Goal: Task Accomplishment & Management: Manage account settings

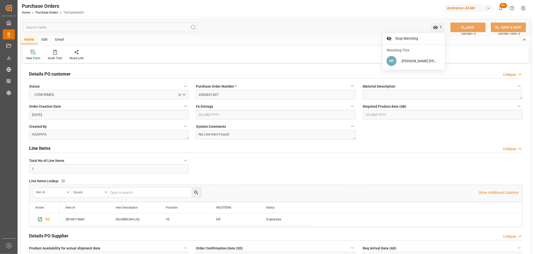
scroll to position [64, 0]
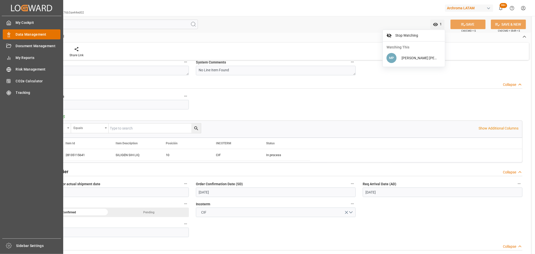
click at [19, 34] on span "Data Management" at bounding box center [38, 34] width 45 height 5
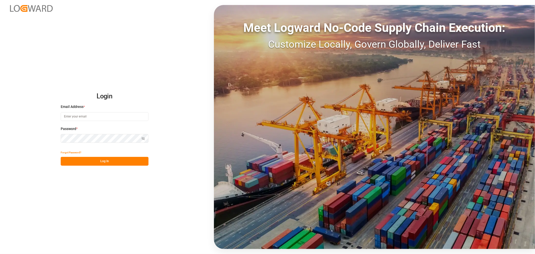
type input "maria.piranquive@leschaco.com"
click at [111, 162] on button "Log In" at bounding box center [105, 161] width 88 height 9
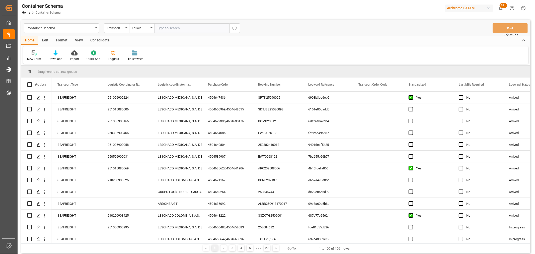
click at [86, 28] on div "Container Schema" at bounding box center [60, 28] width 67 height 6
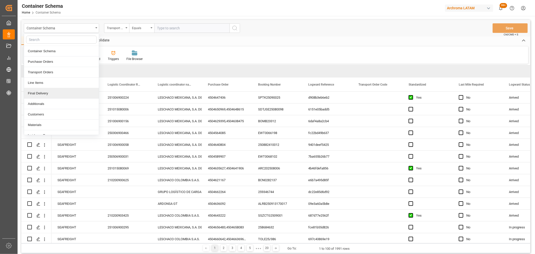
click at [45, 93] on div "Final Delivery" at bounding box center [61, 93] width 75 height 11
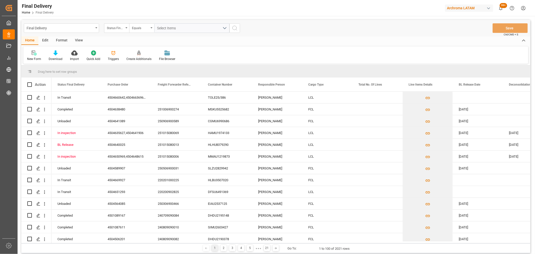
click at [117, 30] on div "Status Final Delivery" at bounding box center [115, 28] width 17 height 6
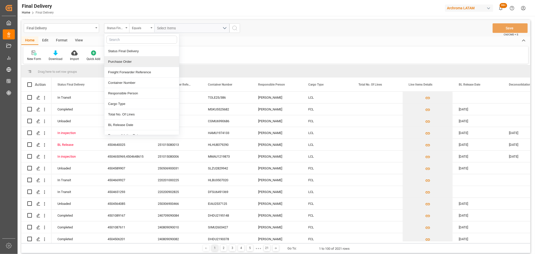
click at [137, 62] on div "Purchase Order" at bounding box center [141, 61] width 75 height 11
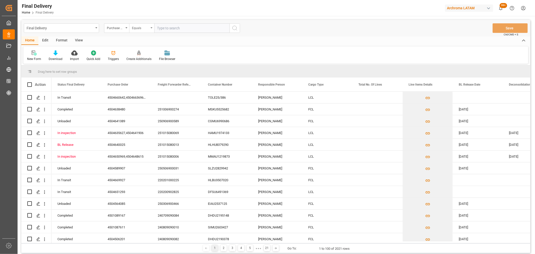
click at [138, 29] on div "Equals" at bounding box center [140, 28] width 17 height 6
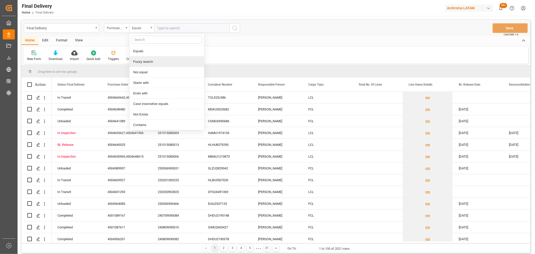
click at [144, 61] on div "Fuzzy search" at bounding box center [166, 61] width 75 height 11
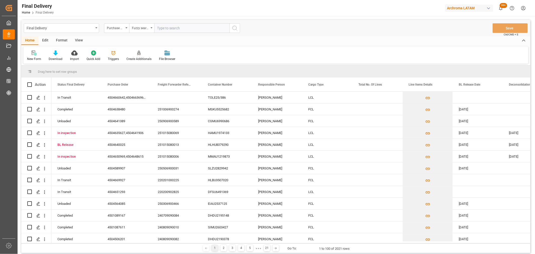
click at [187, 31] on input "text" at bounding box center [191, 28] width 75 height 10
paste input "4504647463"
type input "4504647463"
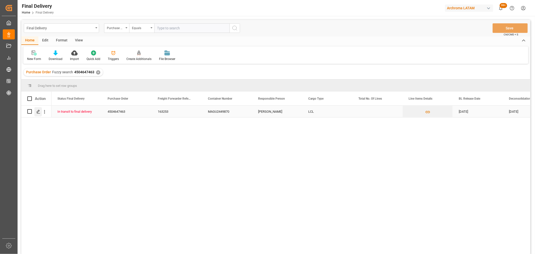
click at [38, 114] on div "Press SPACE to select this row." at bounding box center [38, 111] width 8 height 9
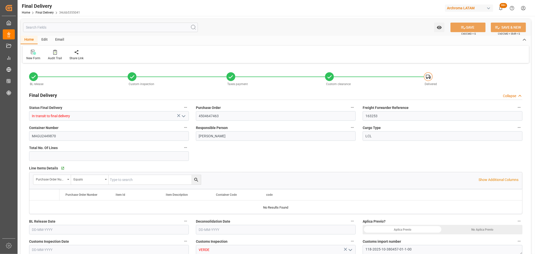
type input "9"
type input "02-10-2025"
type input "28-09-2025"
type input "03-10-2025"
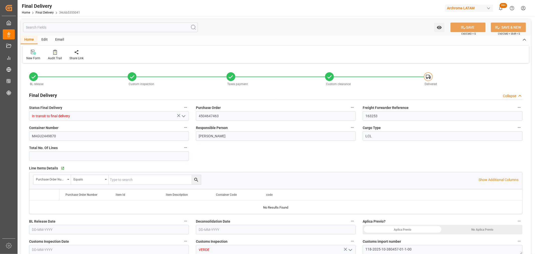
type input "04-09-2025"
type input "03-10-2025"
type input "[DATE]"
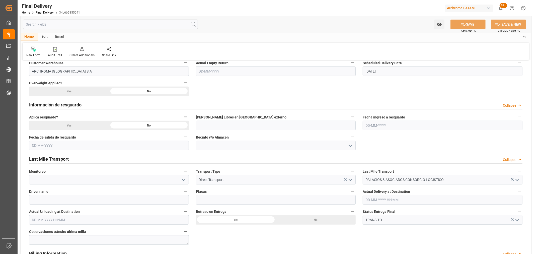
scroll to position [251, 0]
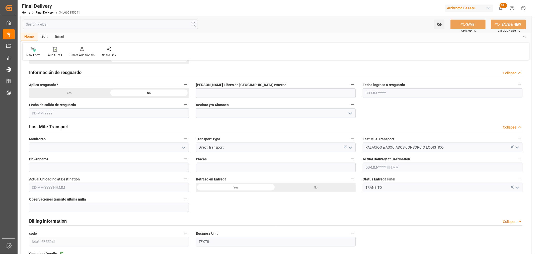
click at [517, 189] on icon "open menu" at bounding box center [517, 188] width 6 height 6
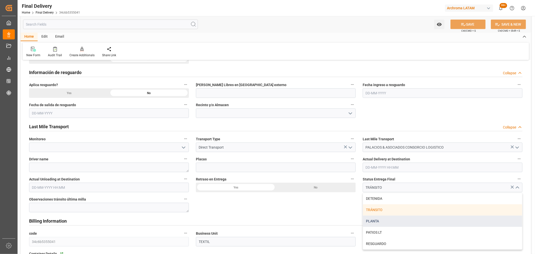
click at [387, 220] on div "PLANTA" at bounding box center [442, 220] width 159 height 11
type input "PLANTA"
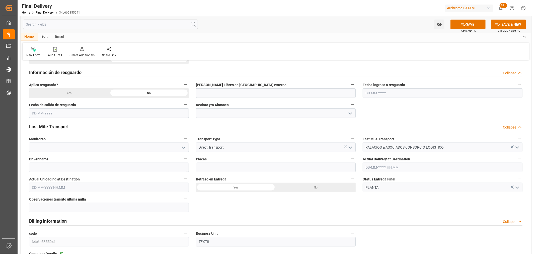
click at [387, 169] on input "text" at bounding box center [443, 167] width 160 height 10
click at [369, 192] on div "October 2025 Mo Tu We Th Fr Sa Su 29 30 1 2 3 4 5 6 7 8 9 10 11 12 13 14 15 16 …" at bounding box center [398, 209] width 71 height 68
click at [406, 197] on div "3" at bounding box center [408, 198] width 6 height 6
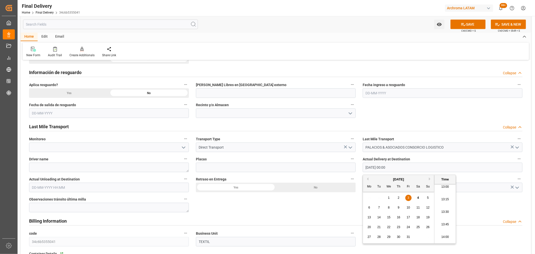
scroll to position [651, 0]
click at [442, 242] on li "14:00" at bounding box center [444, 241] width 21 height 13
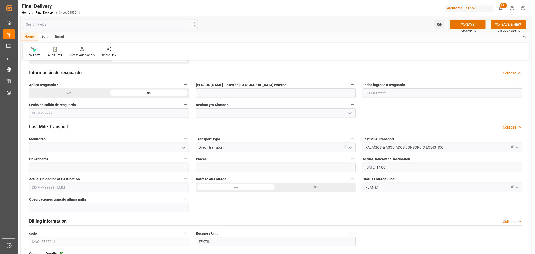
click at [408, 169] on input "03-10-2025 14:00" at bounding box center [443, 167] width 160 height 10
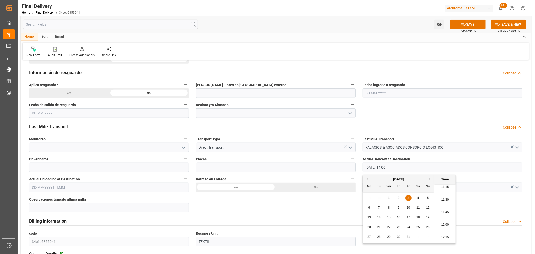
scroll to position [539, 0]
click at [445, 202] on li "11:00" at bounding box center [444, 202] width 21 height 13
type input "03-10-2025 11:00"
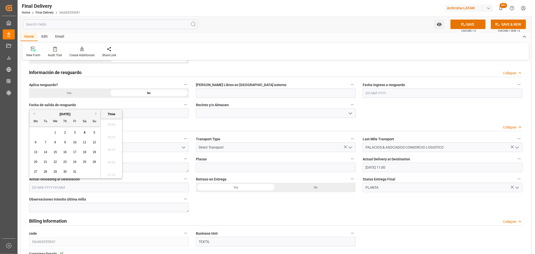
click at [87, 188] on input "text" at bounding box center [109, 188] width 160 height 10
click at [46, 128] on div "29 30 1 2 3 4 5" at bounding box center [65, 133] width 68 height 10
click at [75, 133] on span "3" at bounding box center [75, 133] width 2 height 4
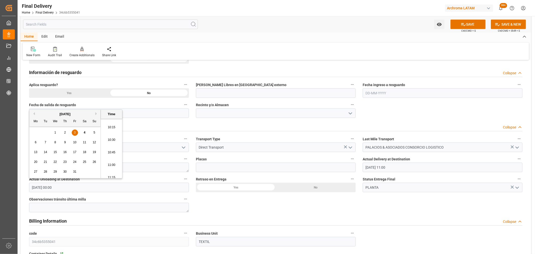
click at [112, 166] on li "11:00" at bounding box center [111, 165] width 21 height 13
type input "03-10-2025 11:00"
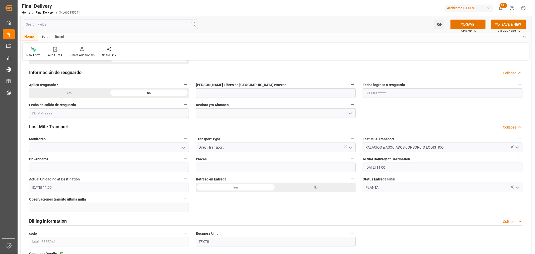
click at [329, 188] on div "No" at bounding box center [316, 188] width 80 height 10
click at [459, 24] on button "SAVE" at bounding box center [467, 25] width 35 height 10
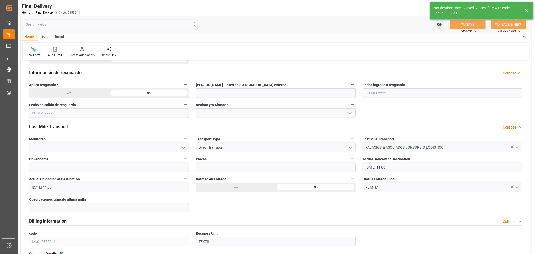
type input "Unloaded"
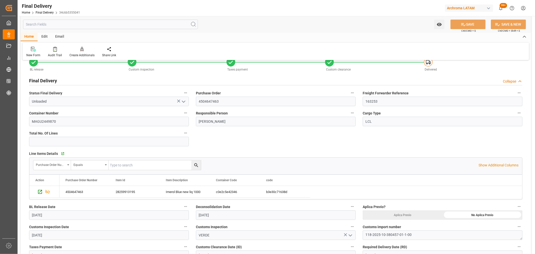
scroll to position [56, 0]
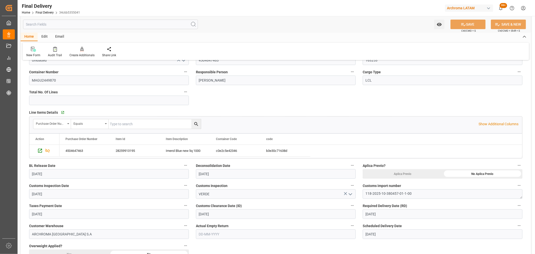
click at [226, 236] on input "text" at bounding box center [276, 234] width 160 height 10
click at [240, 180] on div "3" at bounding box center [241, 179] width 6 height 6
type input "03-10-2025"
drag, startPoint x: 477, startPoint y: 24, endPoint x: 473, endPoint y: 25, distance: 3.7
click at [476, 24] on button "SAVE" at bounding box center [467, 25] width 35 height 10
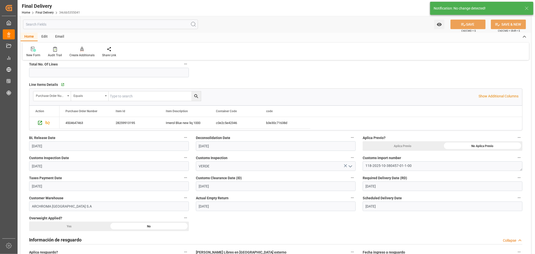
scroll to position [0, 0]
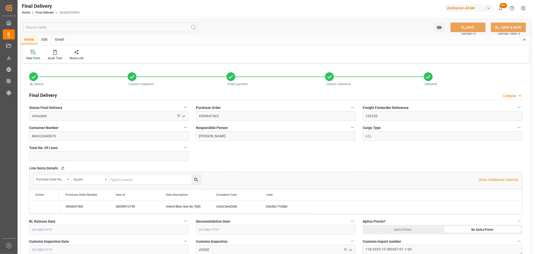
type input "02-10-2025"
type input "28-09-2025"
type input "03-10-2025"
type input "04-09-2025"
type input "03-10-2025"
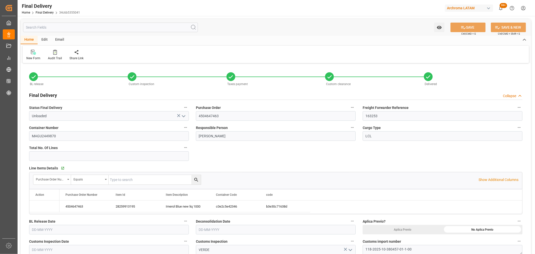
type input "03-10-2025"
type input "[DATE] 11:00"
type input "23-09-2025"
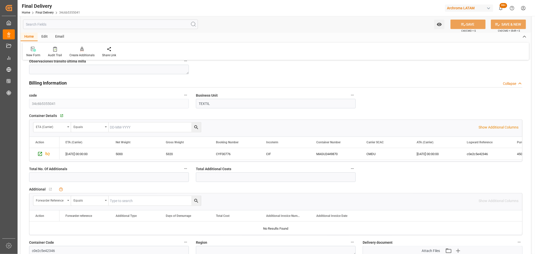
scroll to position [390, 0]
click at [41, 153] on icon "Press SPACE to select this row." at bounding box center [39, 152] width 5 height 5
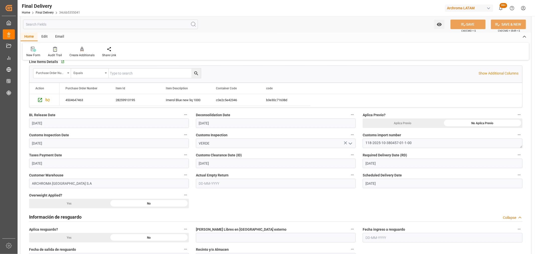
scroll to position [28, 0]
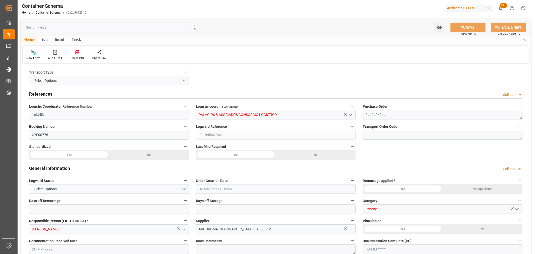
type input "0"
type input "3"
type input "1"
type input "5"
type input "5000"
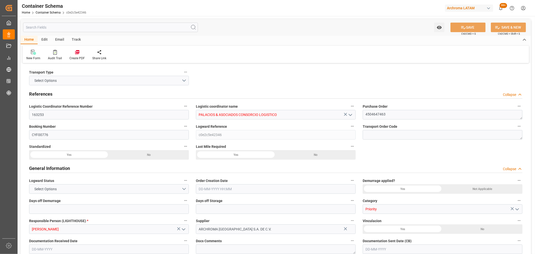
type input "5320"
type input "CMACGM"
type input "CMA CGM Group"
type input "HNPCR"
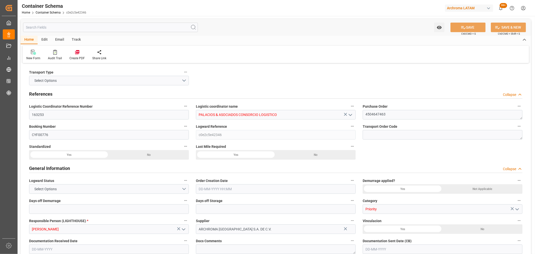
type input "PECLL"
type input "9430868"
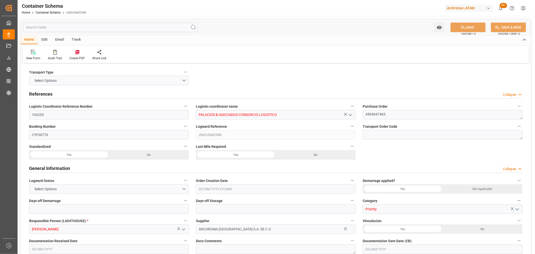
type input "9430868"
type input "0"
type input "36"
type input "12"
type input "14-08-2025 14:15"
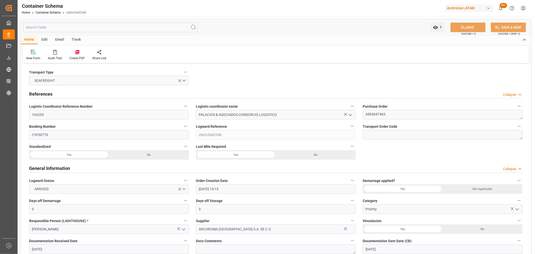
type input "14-08-2025"
type input "25-09-2025"
type input "[DATE]"
type input "05-10-2025 00:13"
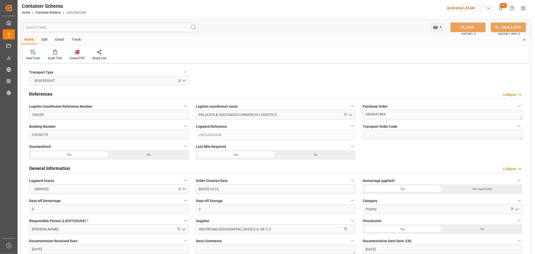
type input "14-08-2025 19:24"
type input "[DATE]"
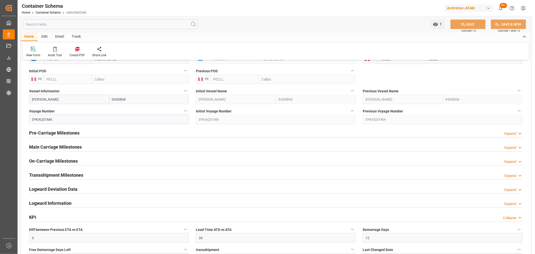
scroll to position [585, 0]
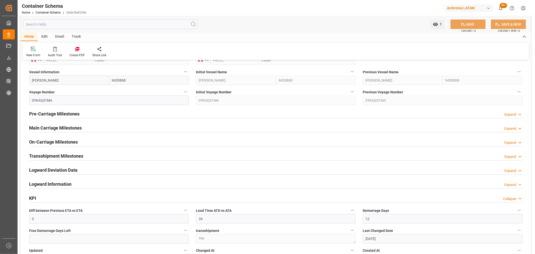
click at [86, 114] on div "Pre-Carriage Milestones Expand" at bounding box center [275, 114] width 493 height 10
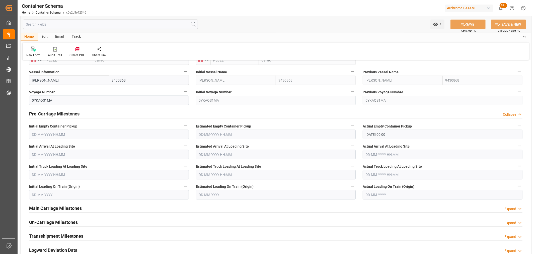
click at [86, 114] on div "Pre-Carriage Milestones Collapse" at bounding box center [275, 114] width 493 height 10
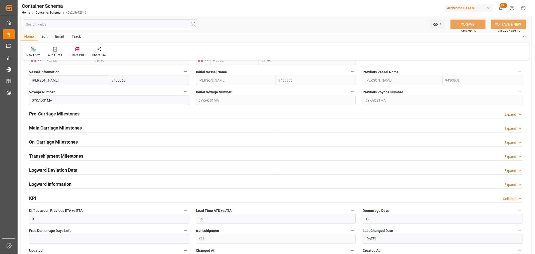
click at [71, 127] on h2 "Main Carriage Milestones" at bounding box center [55, 127] width 53 height 7
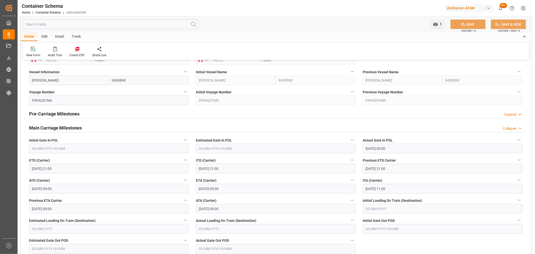
click at [71, 127] on h2 "Main Carriage Milestones" at bounding box center [55, 127] width 53 height 7
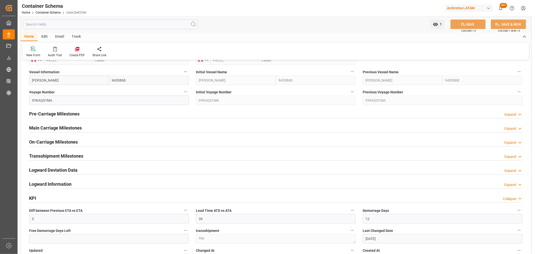
click at [66, 142] on h2 "On-Carriage Milestones" at bounding box center [53, 141] width 49 height 7
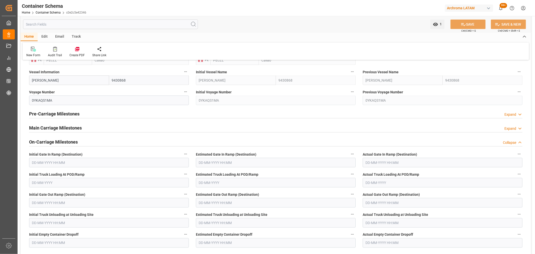
click at [270, 247] on div "Estimated Empty Container Dropoff" at bounding box center [275, 239] width 167 height 20
click at [264, 241] on input "text" at bounding box center [276, 243] width 160 height 10
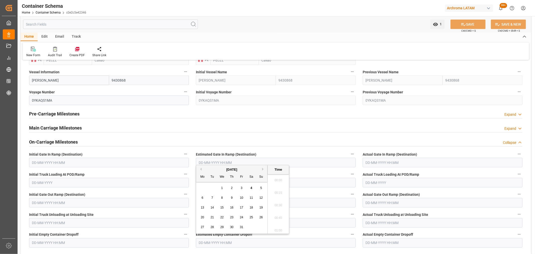
scroll to position [929, 0]
click at [241, 188] on span "3" at bounding box center [242, 188] width 2 height 4
click at [275, 192] on li "11:00" at bounding box center [278, 192] width 21 height 13
type input "03-10-2025 11:00"
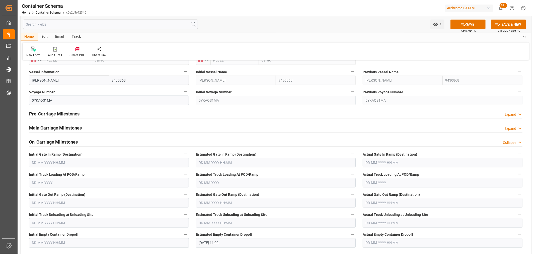
click at [413, 242] on input "text" at bounding box center [443, 243] width 160 height 10
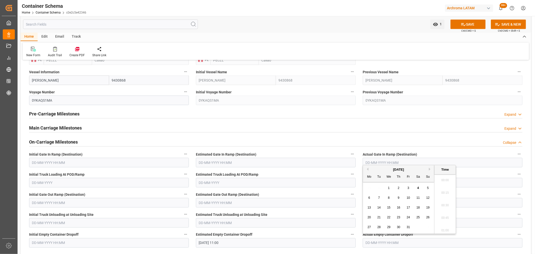
scroll to position [929, 0]
click at [408, 189] on span "3" at bounding box center [408, 188] width 2 height 4
click at [447, 194] on li "11:00" at bounding box center [444, 192] width 21 height 13
type input "03-10-2025 11:00"
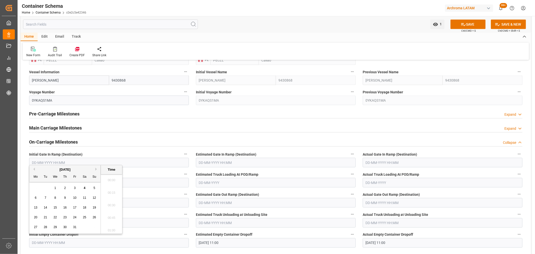
click at [86, 243] on input "text" at bounding box center [109, 243] width 160 height 10
click at [73, 187] on div "3" at bounding box center [75, 188] width 6 height 6
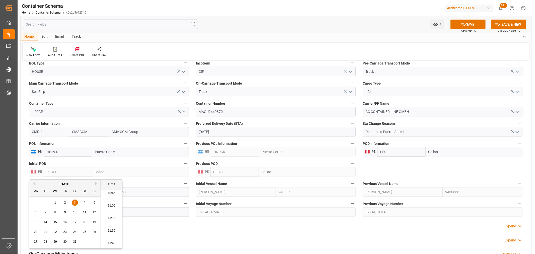
scroll to position [539, 0]
click at [112, 206] on li "11:00" at bounding box center [111, 207] width 21 height 13
type input "03-10-2025 11:00"
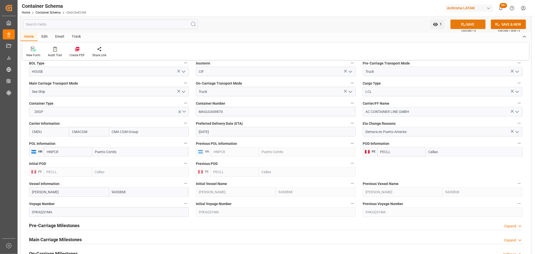
click at [474, 28] on button "SAVE" at bounding box center [467, 25] width 35 height 10
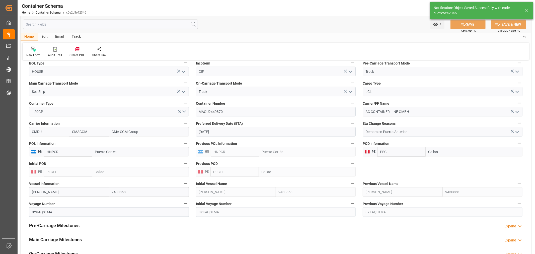
type input "05-10-2025 00:15"
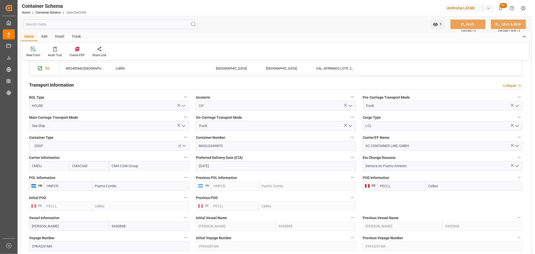
scroll to position [362, 0]
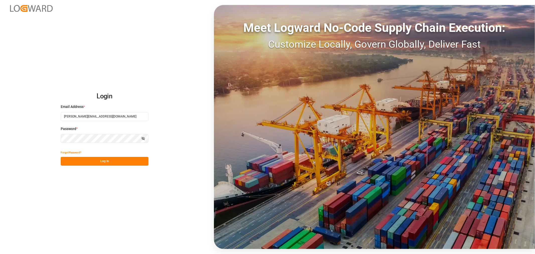
click at [99, 159] on button "Log In" at bounding box center [105, 161] width 88 height 9
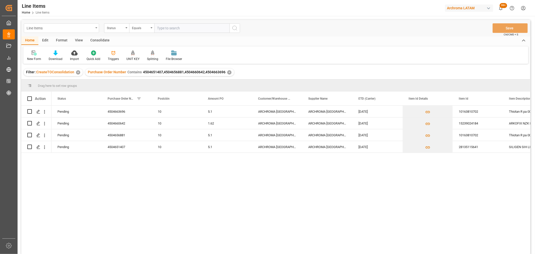
click at [88, 26] on div "Line Items" at bounding box center [60, 28] width 67 height 6
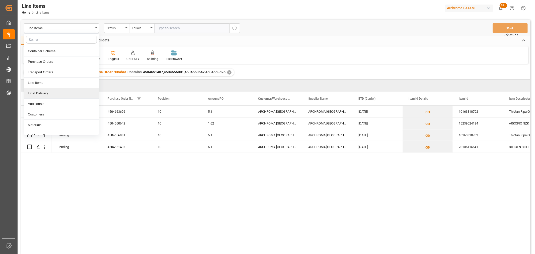
click at [41, 92] on div "Final Delivery" at bounding box center [61, 93] width 75 height 11
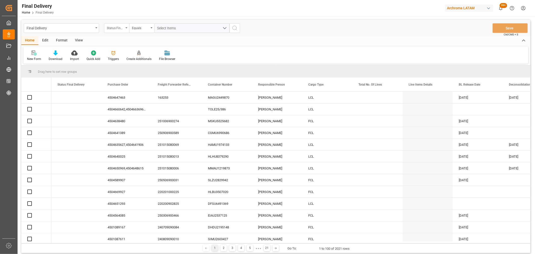
click at [126, 31] on div "Status Final Delivery" at bounding box center [116, 28] width 25 height 10
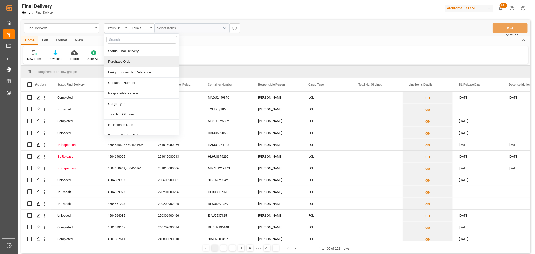
click at [121, 61] on div "Purchase Order" at bounding box center [141, 61] width 75 height 11
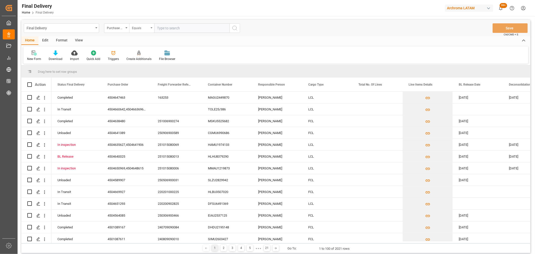
click at [139, 23] on div "Equals" at bounding box center [141, 28] width 25 height 10
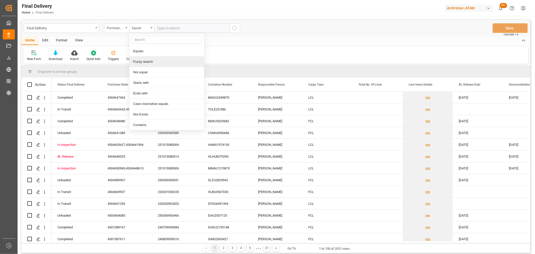
click at [144, 61] on div "Fuzzy search" at bounding box center [166, 61] width 75 height 11
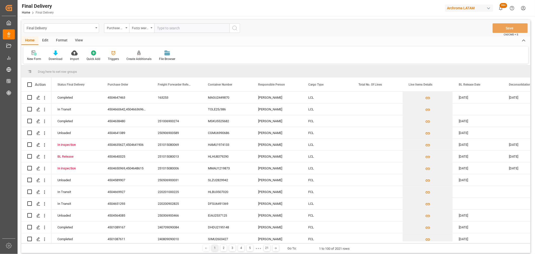
click at [169, 32] on input "text" at bounding box center [191, 28] width 75 height 10
paste input "4504667997"
type input "4504667997"
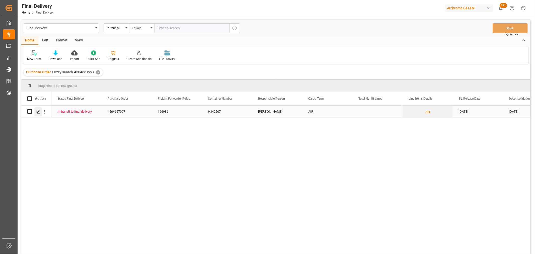
click at [39, 112] on icon "Press SPACE to select this row." at bounding box center [38, 112] width 4 height 4
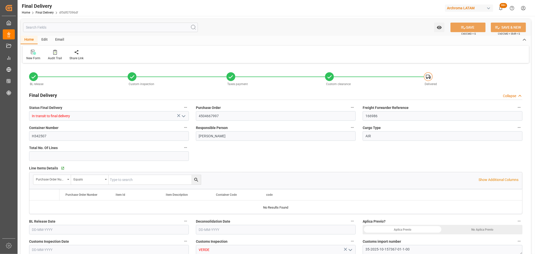
type input "02-10-2025"
type input "[DATE]"
type input "03-10-2025"
type input "26-09-2025"
type input "03-10-2025"
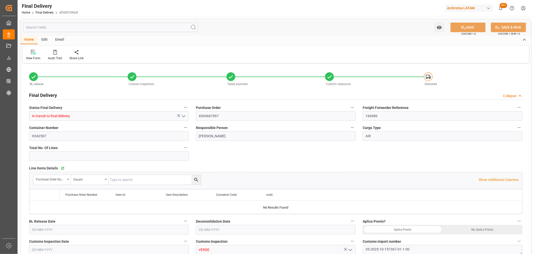
type input "06-10-2025"
type input "03-10-2025"
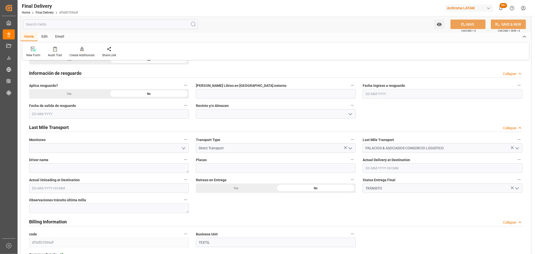
scroll to position [251, 0]
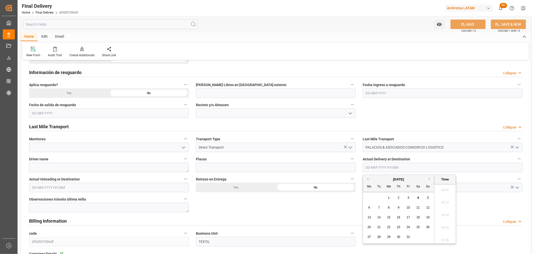
click at [390, 166] on input "text" at bounding box center [443, 167] width 160 height 10
click at [379, 194] on div "29 30 1 2 3 4 5" at bounding box center [398, 198] width 68 height 10
click at [407, 197] on div "3" at bounding box center [408, 198] width 6 height 6
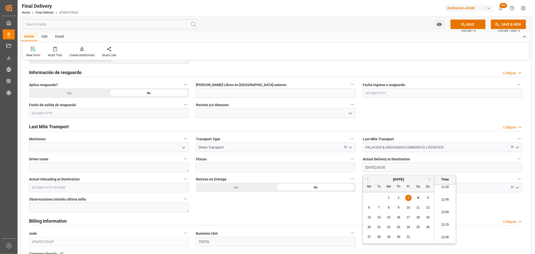
click at [447, 199] on li "11:45" at bounding box center [444, 199] width 21 height 13
type input "03-10-2025 11:45"
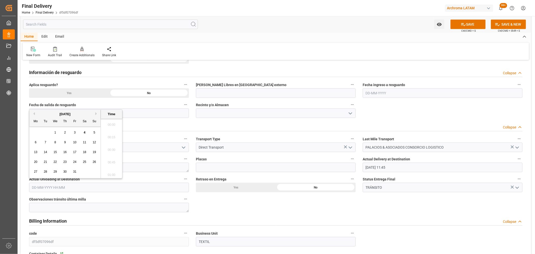
drag, startPoint x: 89, startPoint y: 189, endPoint x: 73, endPoint y: 190, distance: 16.3
click at [89, 189] on input "text" at bounding box center [109, 188] width 160 height 10
click at [48, 134] on div "29 30 1 2 3 4 5" at bounding box center [65, 133] width 68 height 10
click at [73, 132] on div "3" at bounding box center [75, 133] width 6 height 6
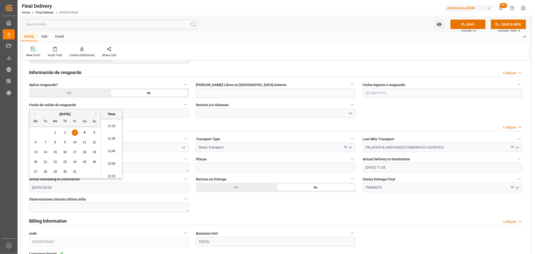
scroll to position [580, 0]
click at [115, 134] on li "11:45" at bounding box center [111, 134] width 21 height 13
type input "03-10-2025 11:45"
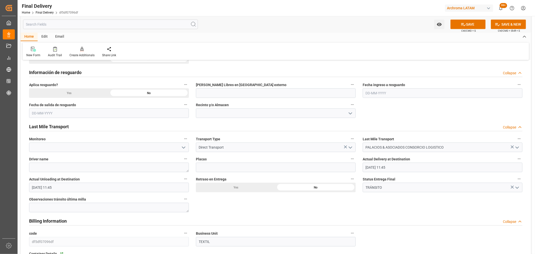
click at [515, 187] on icon "open menu" at bounding box center [517, 188] width 6 height 6
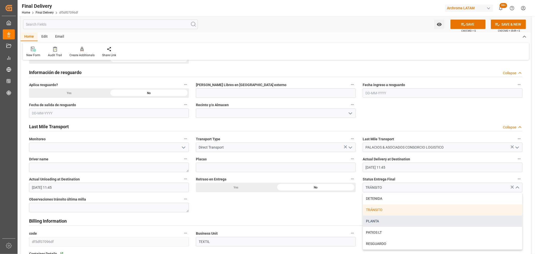
click at [375, 219] on div "PLANTA" at bounding box center [442, 220] width 159 height 11
type input "PLANTA"
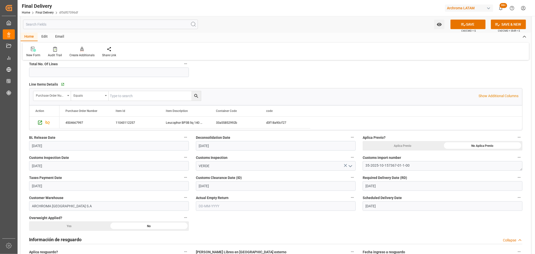
scroll to position [84, 0]
click at [224, 206] on input "text" at bounding box center [276, 206] width 160 height 10
click at [241, 151] on span "3" at bounding box center [242, 151] width 2 height 4
type input "03-10-2025"
click at [467, 22] on button "SAVE" at bounding box center [467, 25] width 35 height 10
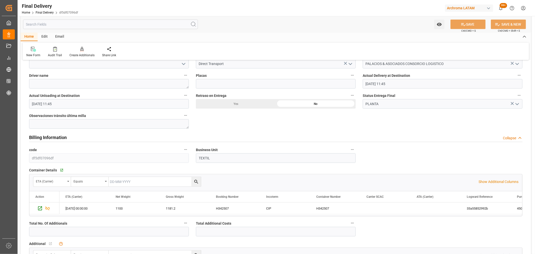
scroll to position [390, 0]
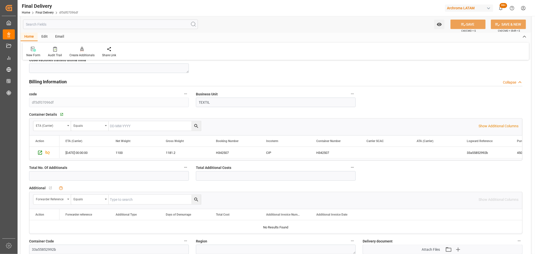
type input "Unloaded"
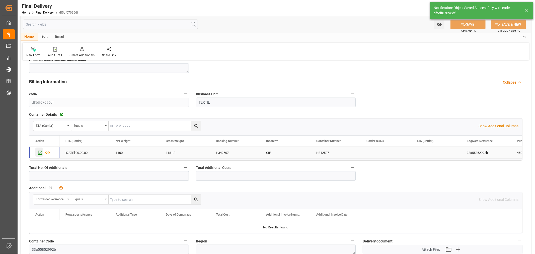
click at [40, 151] on icon "Press SPACE to select this row." at bounding box center [39, 152] width 5 height 5
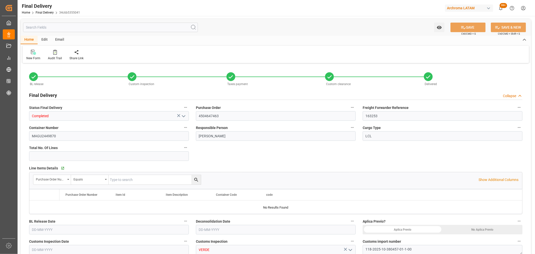
type input "9"
type input "[DATE]"
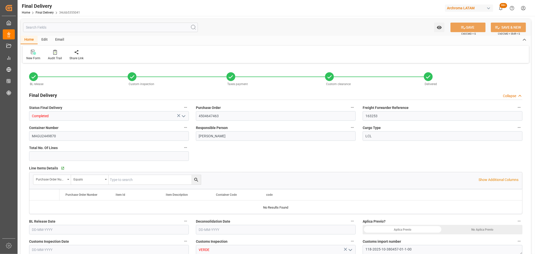
type input "[DATE]"
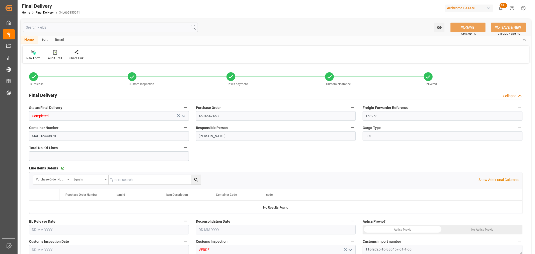
type input "[DATE] 11:00"
type input "[DATE]"
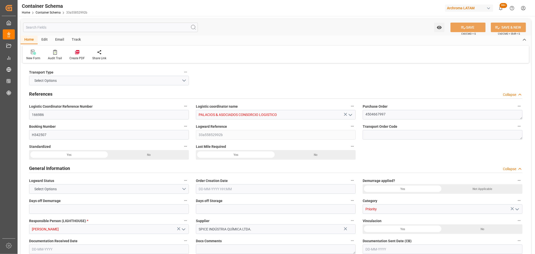
type input "0"
type input "3"
type input "1"
type input "5"
type input "1100"
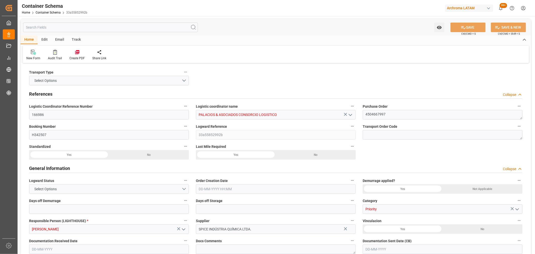
type input "1181.2"
type input "BRVCP"
type input "PELIM"
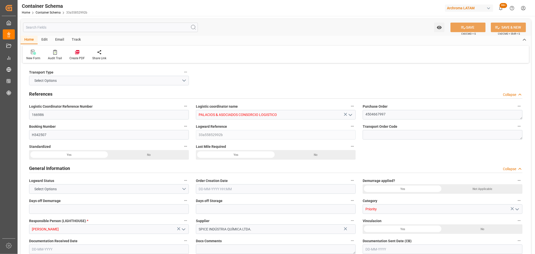
type input "PELIM"
type input "1"
type input "0"
type input "[DATE] 12:45"
type input "[DATE]"
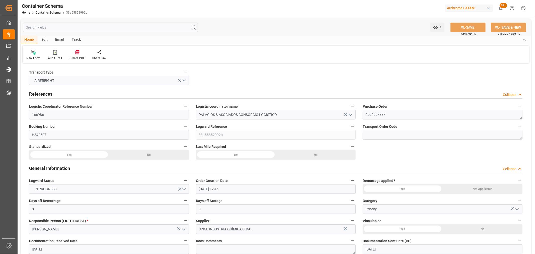
type input "[DATE]"
type input "[DATE] 00:17"
type input "[DATE] 17:58"
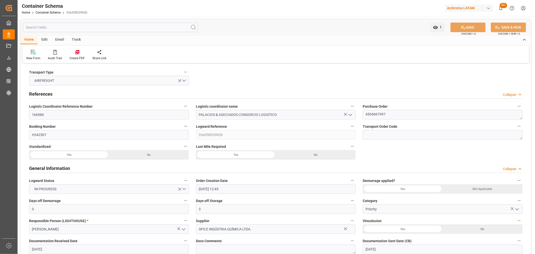
type input "[DATE]"
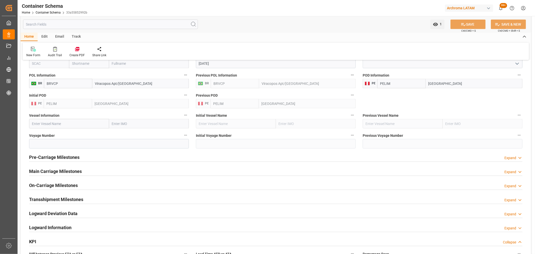
scroll to position [585, 0]
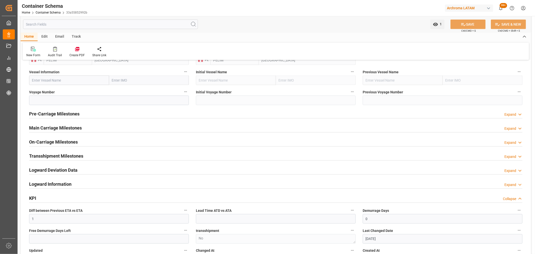
click at [70, 112] on h2 "Pre-Carriage Milestones" at bounding box center [54, 113] width 50 height 7
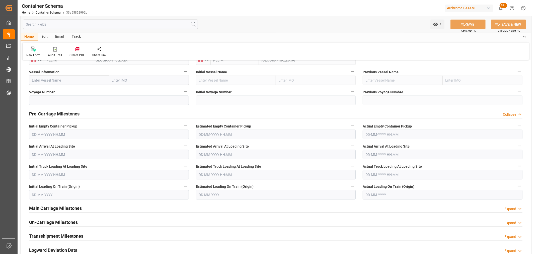
click at [70, 112] on h2 "Pre-Carriage Milestones" at bounding box center [54, 113] width 50 height 7
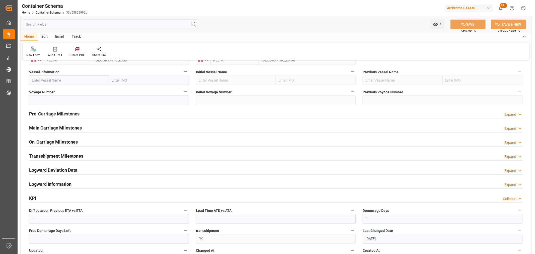
click at [70, 112] on h2 "Pre-Carriage Milestones" at bounding box center [54, 113] width 50 height 7
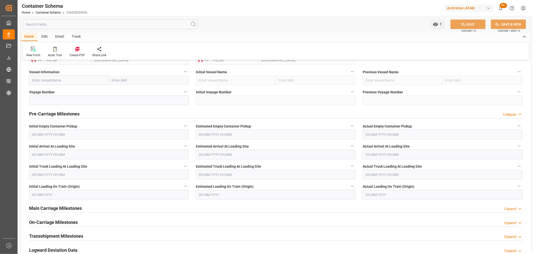
click at [70, 112] on h2 "Pre-Carriage Milestones" at bounding box center [54, 113] width 50 height 7
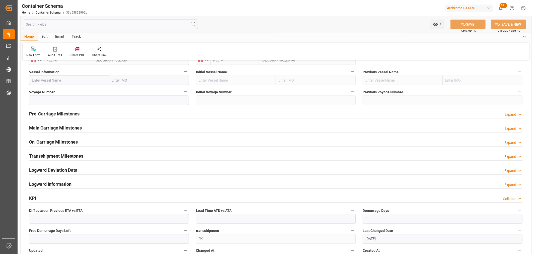
click at [76, 127] on h2 "Main Carriage Milestones" at bounding box center [55, 127] width 53 height 7
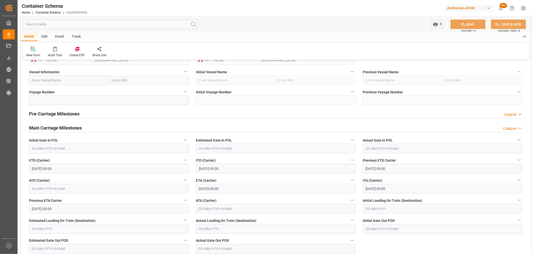
click at [76, 127] on h2 "Main Carriage Milestones" at bounding box center [55, 127] width 53 height 7
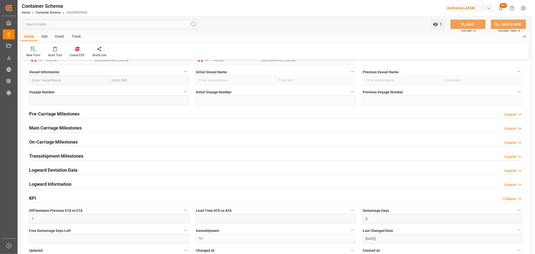
click at [62, 143] on h2 "On-Carriage Milestones" at bounding box center [53, 141] width 49 height 7
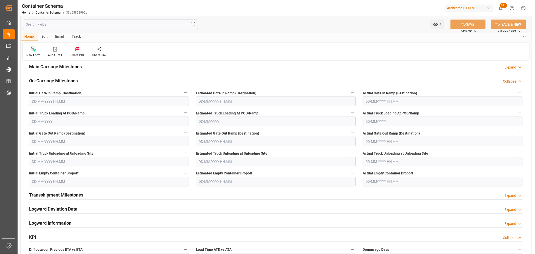
scroll to position [669, 0]
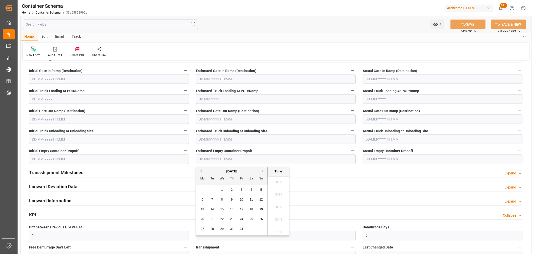
click at [231, 159] on input "text" at bounding box center [276, 159] width 160 height 10
click at [240, 190] on div "3" at bounding box center [241, 190] width 6 height 6
click at [280, 196] on li "11:15" at bounding box center [278, 194] width 21 height 13
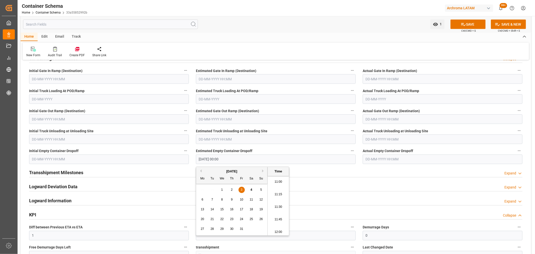
type input "03-10-2025 11:15"
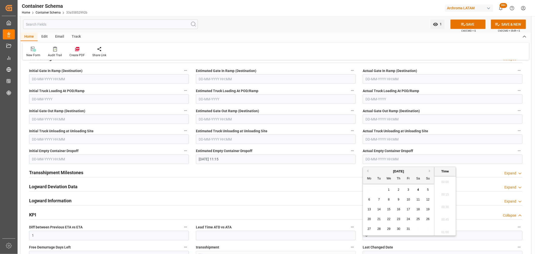
click at [397, 159] on input "text" at bounding box center [443, 159] width 160 height 10
click at [410, 190] on div "3" at bounding box center [408, 190] width 6 height 6
click at [446, 193] on li "11:15" at bounding box center [444, 194] width 21 height 13
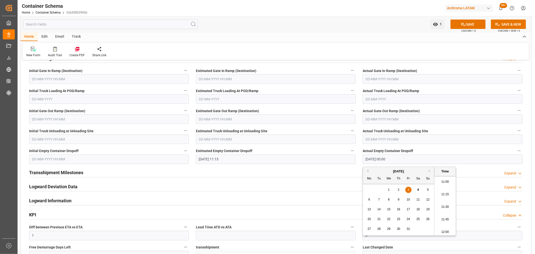
type input "03-10-2025 11:15"
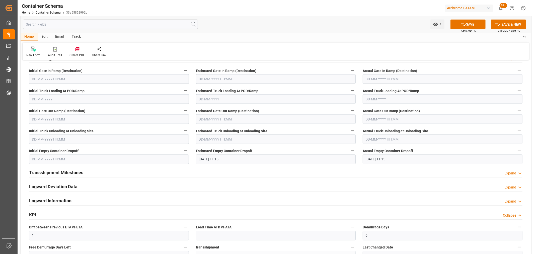
click at [65, 156] on input "text" at bounding box center [109, 159] width 160 height 10
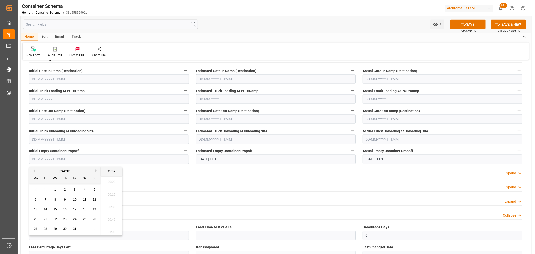
scroll to position [942, 0]
click at [75, 190] on span "3" at bounding box center [75, 190] width 2 height 4
click at [115, 222] on li "11:15" at bounding box center [111, 222] width 21 height 13
type input "03-10-2025 11:15"
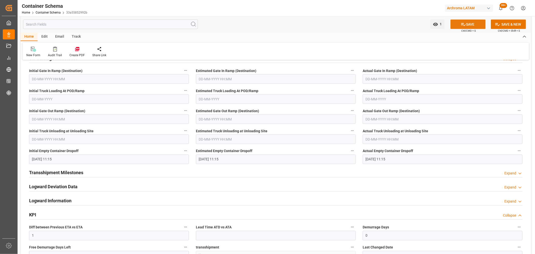
click at [467, 22] on button "SAVE" at bounding box center [467, 25] width 35 height 10
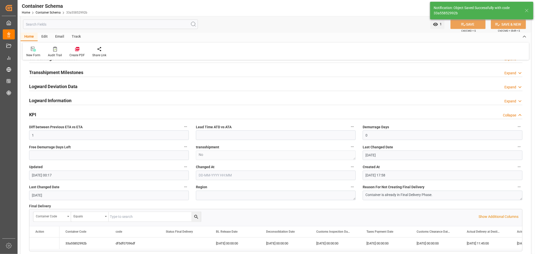
type input "05-10-2025 00:18"
